Goal: Information Seeking & Learning: Learn about a topic

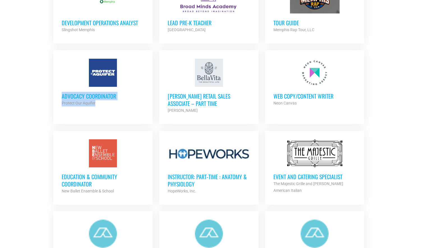
scroll to position [470, 0]
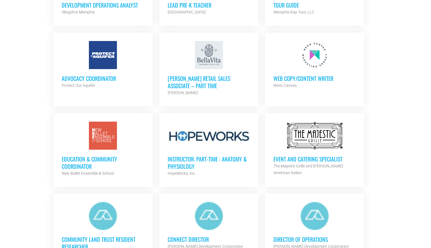
click at [29, 191] on section "Looking to make career moves in [GEOGRAPHIC_DATA]? From tech to teaching, medic…" at bounding box center [215, 12] width 431 height 718
click at [36, 183] on section "Looking to make career moves in [GEOGRAPHIC_DATA]? From tech to teaching, medic…" at bounding box center [215, 12] width 431 height 718
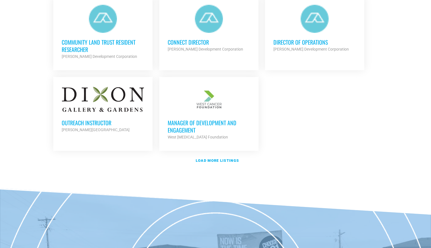
scroll to position [670, 0]
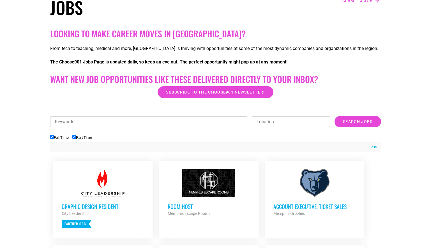
scroll to position [126, 0]
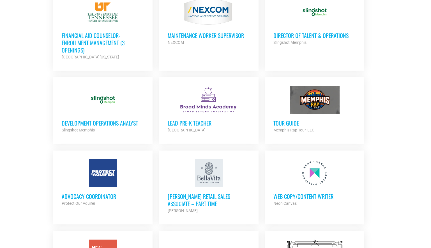
scroll to position [355, 0]
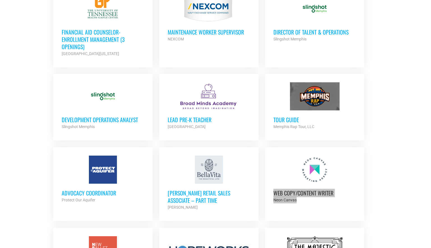
drag, startPoint x: 328, startPoint y: 192, endPoint x: 353, endPoint y: 1, distance: 192.8
click at [0, 0] on section "Looking to make career moves in [GEOGRAPHIC_DATA]? From tech to teaching, medic…" at bounding box center [215, 126] width 431 height 718
click at [44, 190] on section "Looking to make career moves in [GEOGRAPHIC_DATA]? From tech to teaching, medic…" at bounding box center [215, 126] width 431 height 718
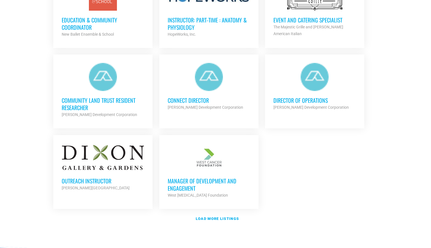
scroll to position [625, 0]
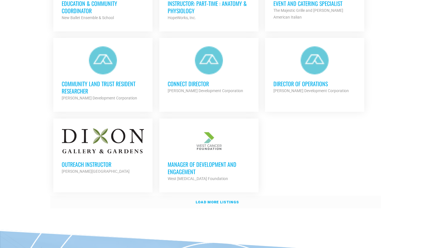
click at [201, 201] on strong "Load more listings" at bounding box center [217, 202] width 43 height 4
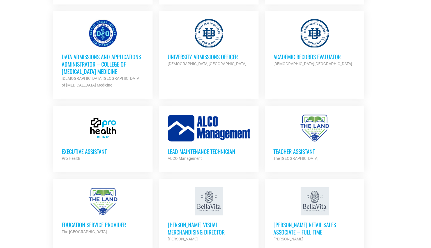
scroll to position [972, 0]
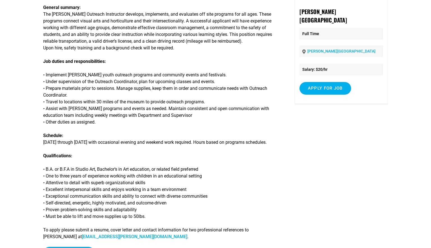
scroll to position [68, 0]
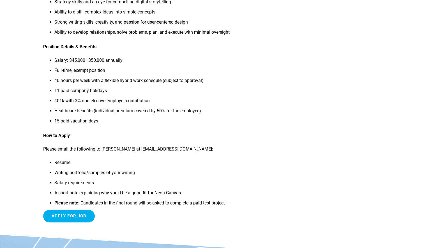
scroll to position [479, 0]
